Goal: Information Seeking & Learning: Learn about a topic

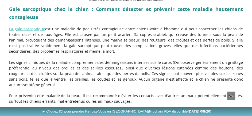
scroll to position [802, 0]
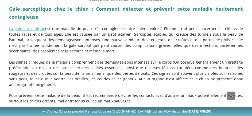
click at [26, 60] on p "Les signes cliniques de la maladie comprennent des démangeaisons intenses sur l…" at bounding box center [126, 74] width 234 height 28
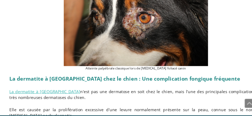
scroll to position [1782, 0]
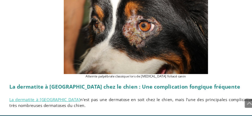
click at [211, 90] on p "La dermatite à [GEOGRAPHIC_DATA] n'est pas une dermatose en soit chez le chien,…" at bounding box center [126, 95] width 234 height 11
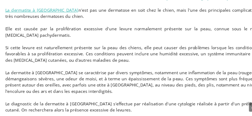
scroll to position [1865, 0]
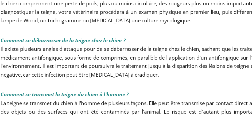
scroll to position [1361, 0]
